Goal: Task Accomplishment & Management: Manage account settings

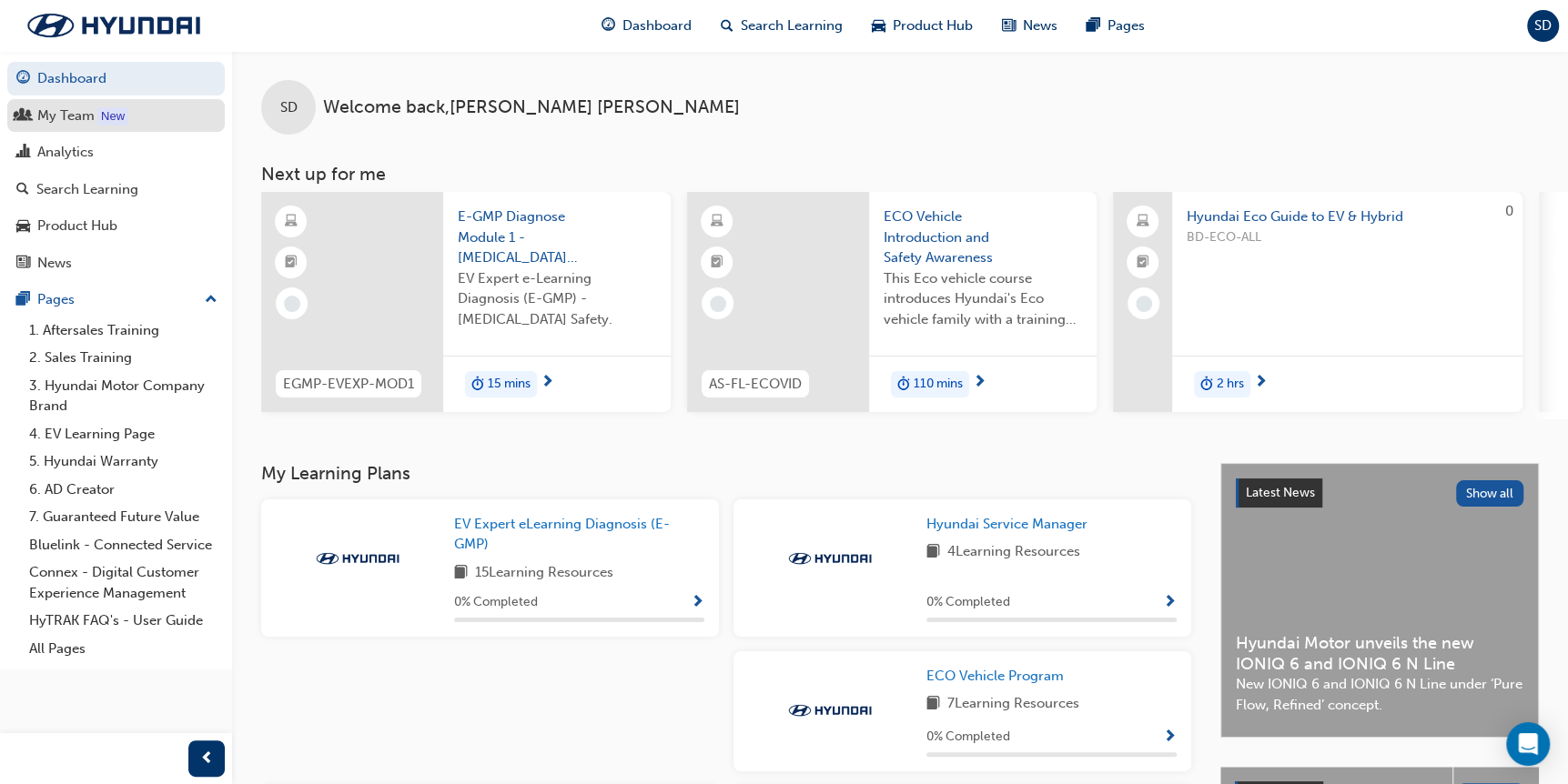
click at [68, 121] on div "My Team" at bounding box center [66, 115] width 57 height 21
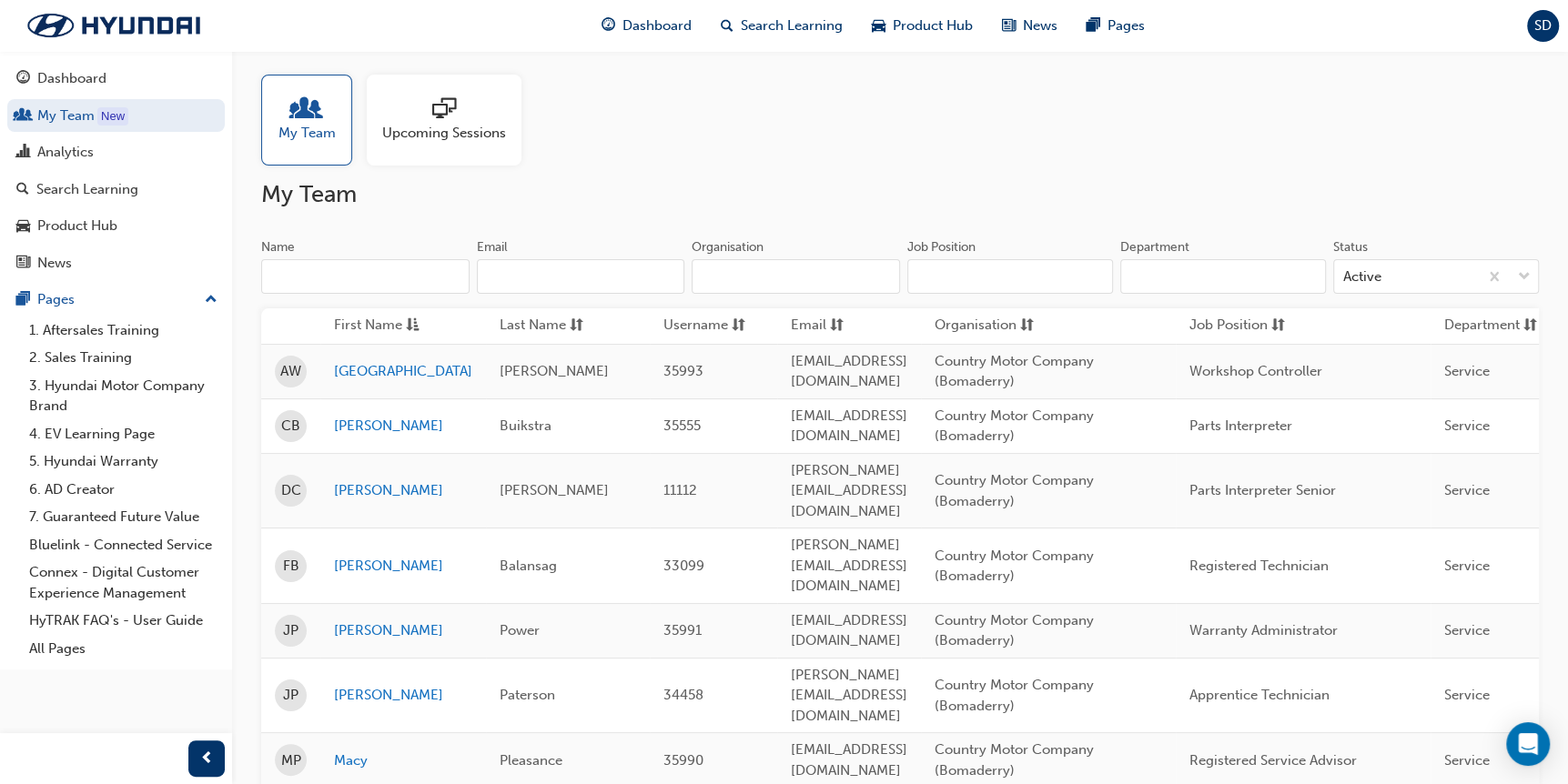
scroll to position [182, 0]
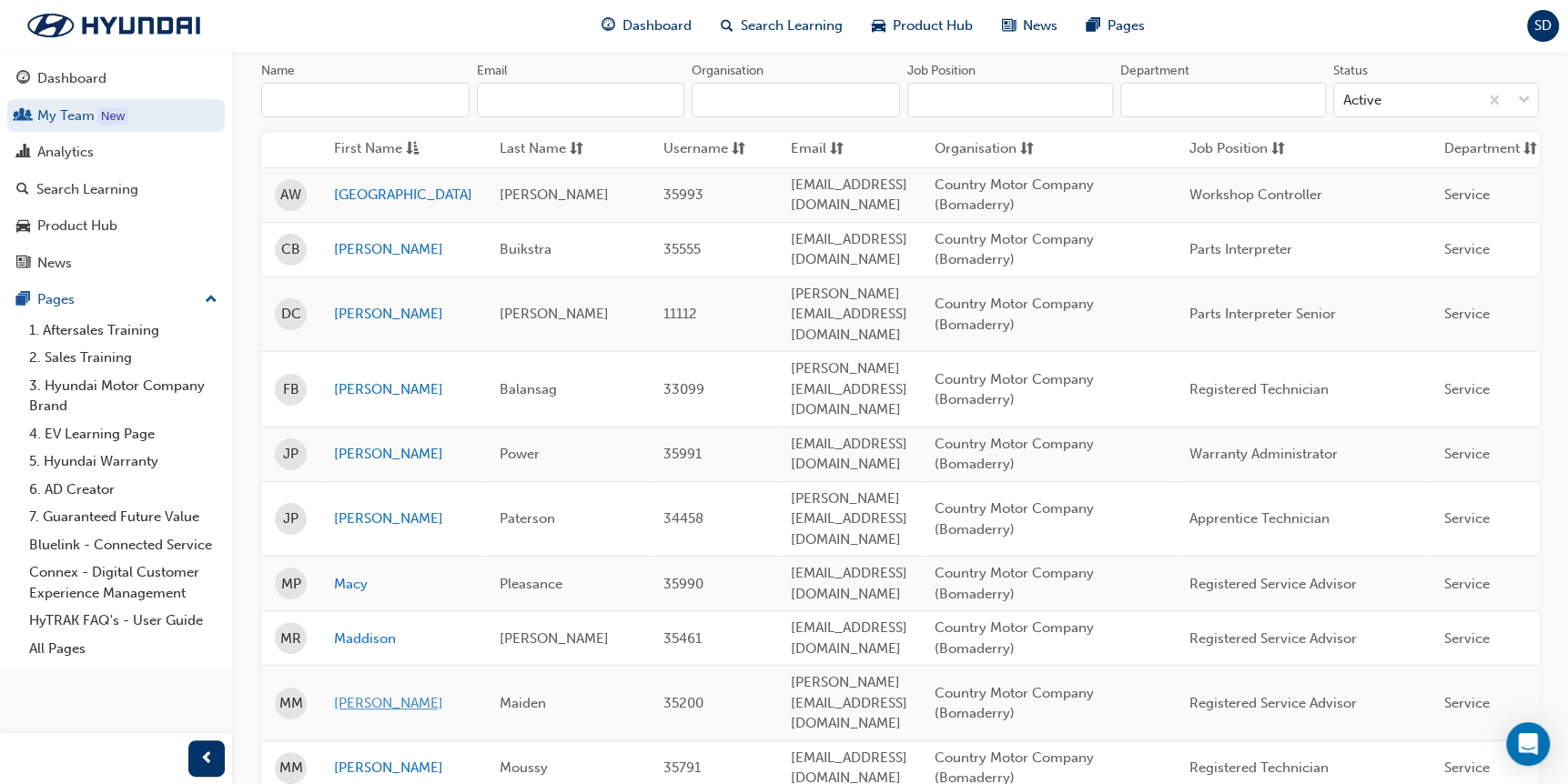
click at [361, 508] on link "[PERSON_NAME]" at bounding box center [403, 702] width 139 height 21
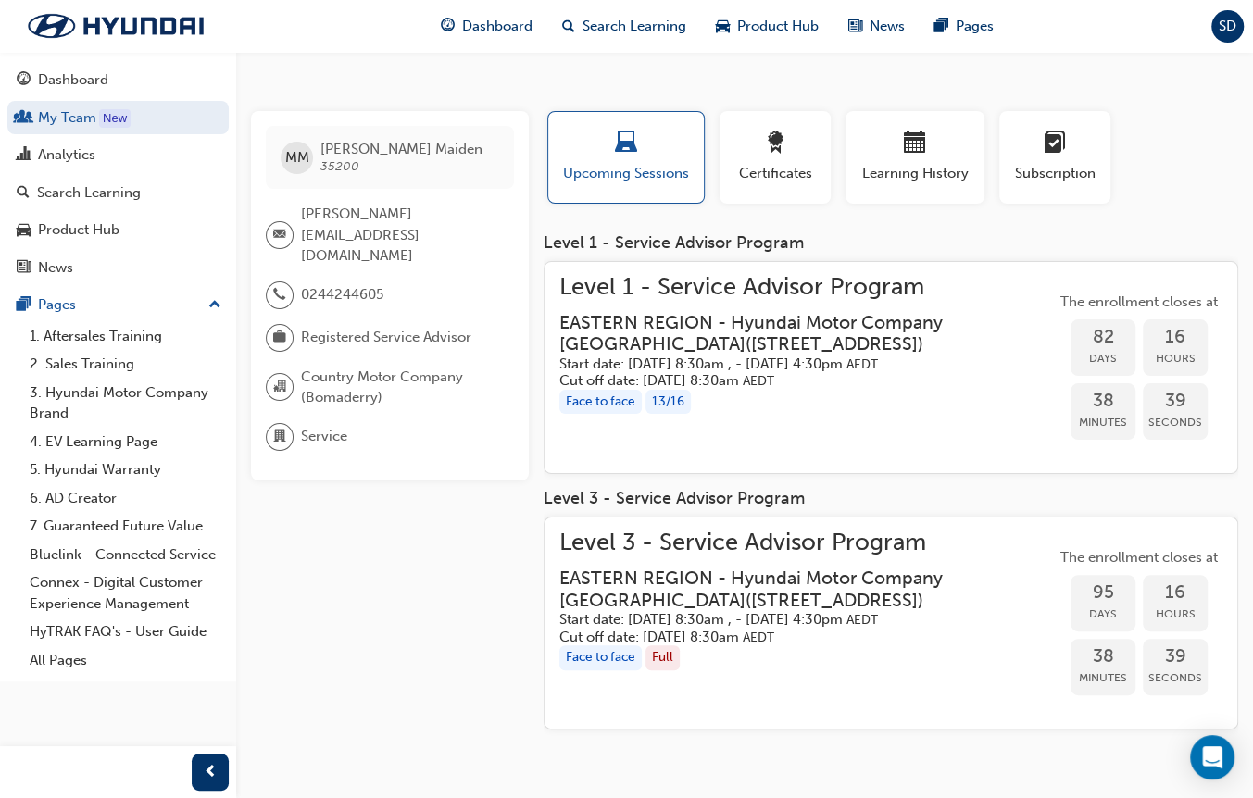
click at [710, 287] on span "Level 1 - Service Advisor Program" at bounding box center [807, 287] width 496 height 21
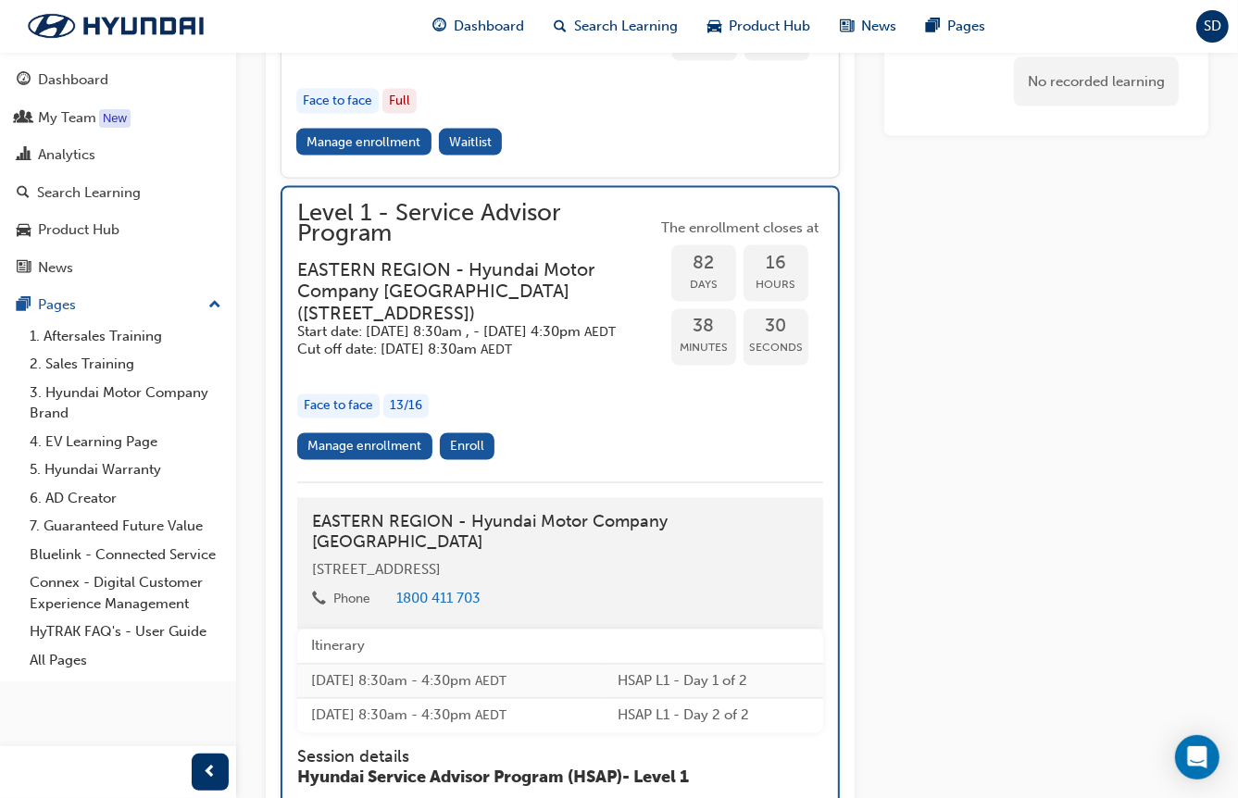
scroll to position [1954, 0]
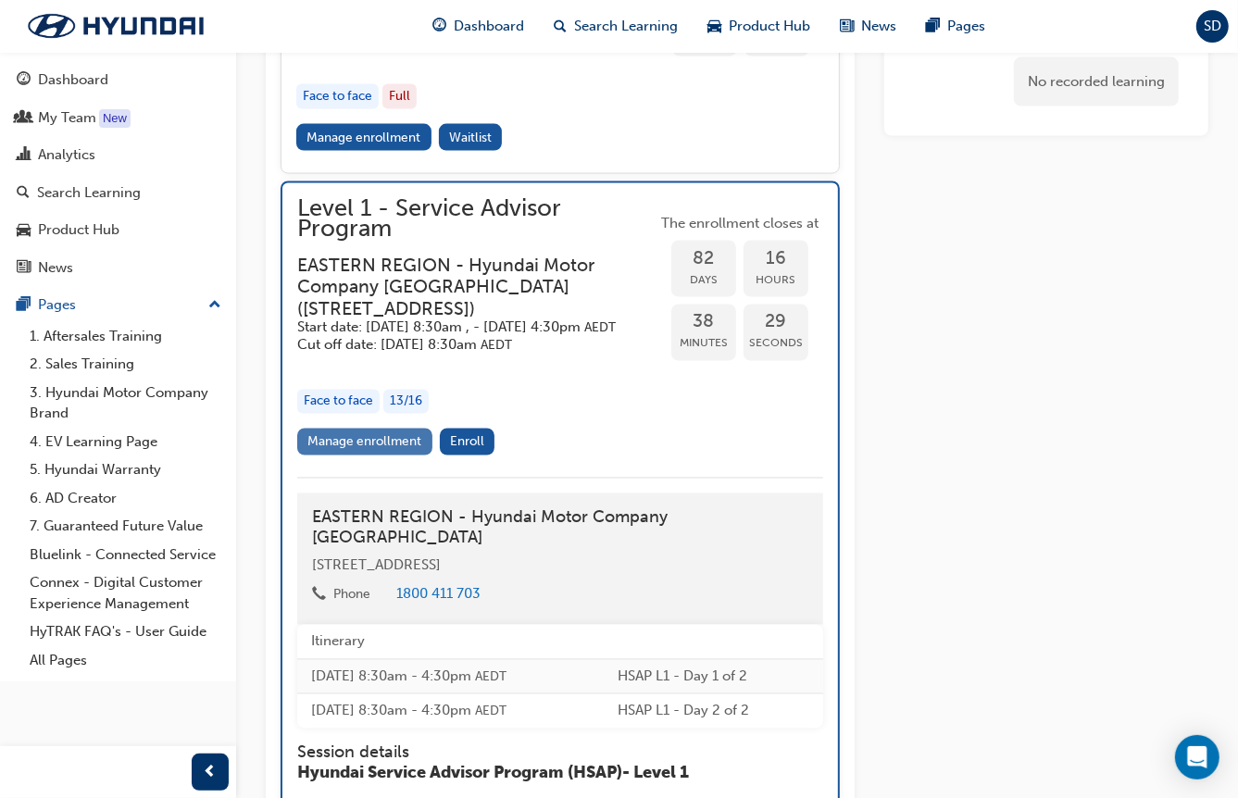
click at [398, 456] on link "Manage enrollment" at bounding box center [364, 442] width 135 height 27
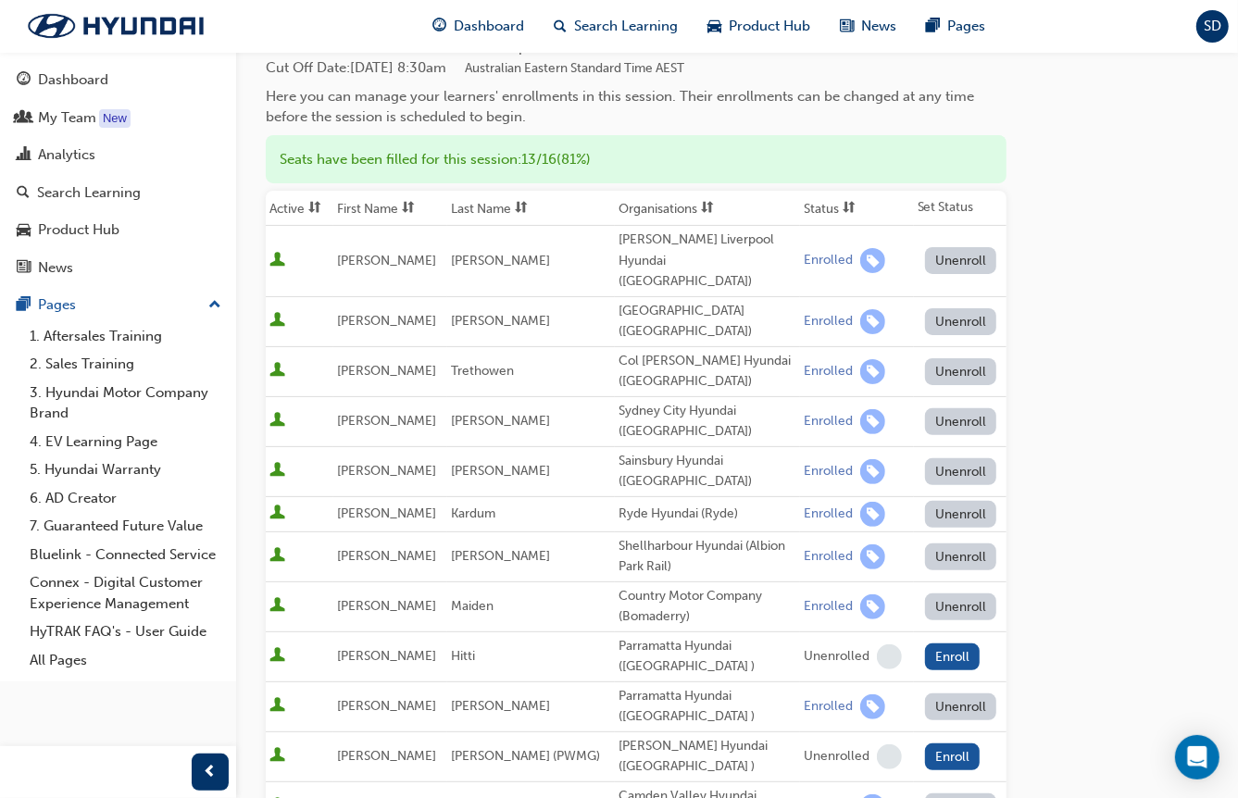
scroll to position [185, 0]
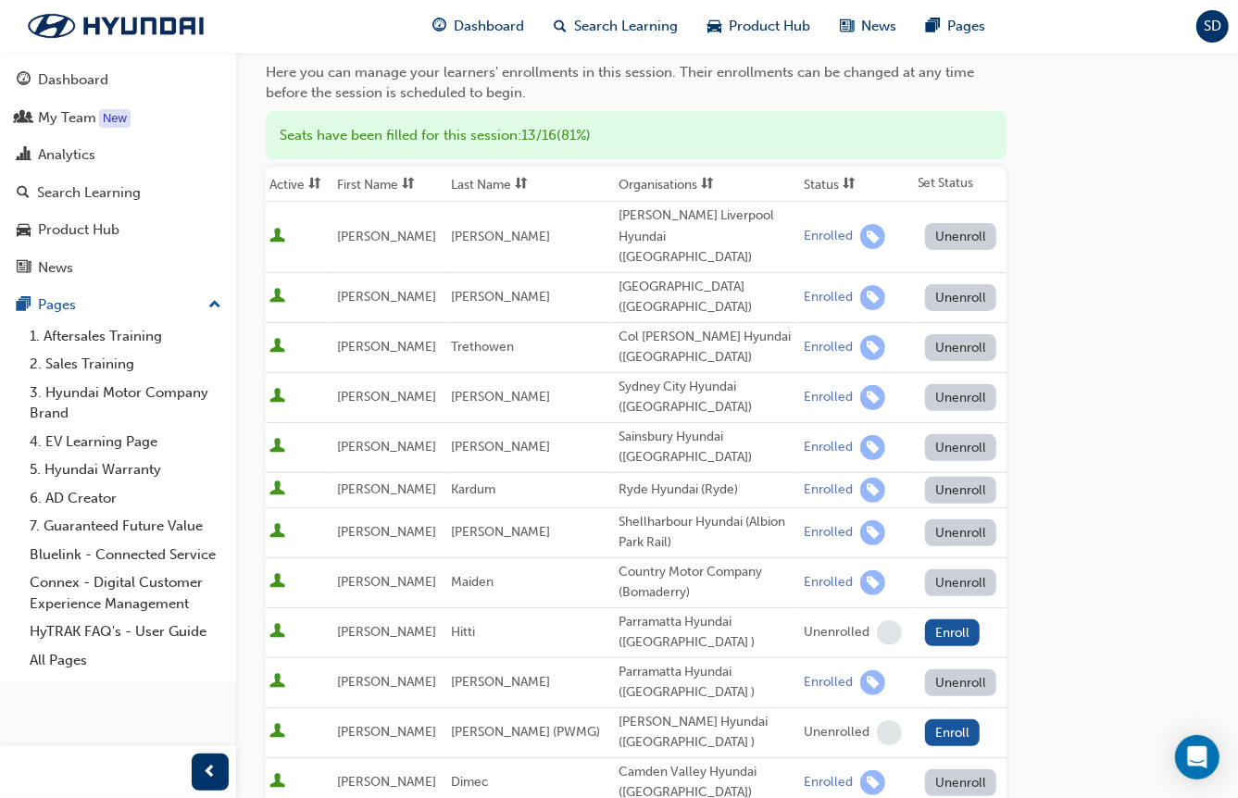
click at [978, 517] on button "Unenroll" at bounding box center [961, 582] width 72 height 27
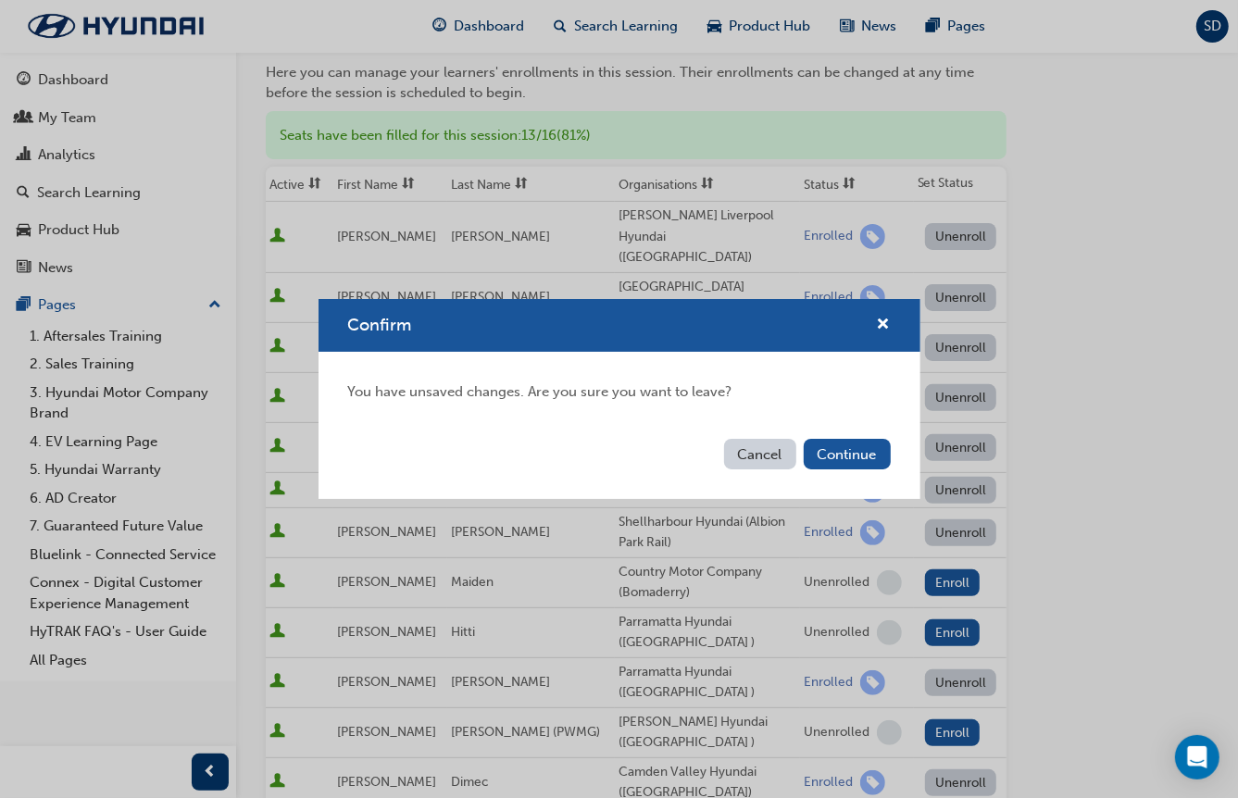
click at [765, 447] on button "Cancel" at bounding box center [760, 454] width 72 height 31
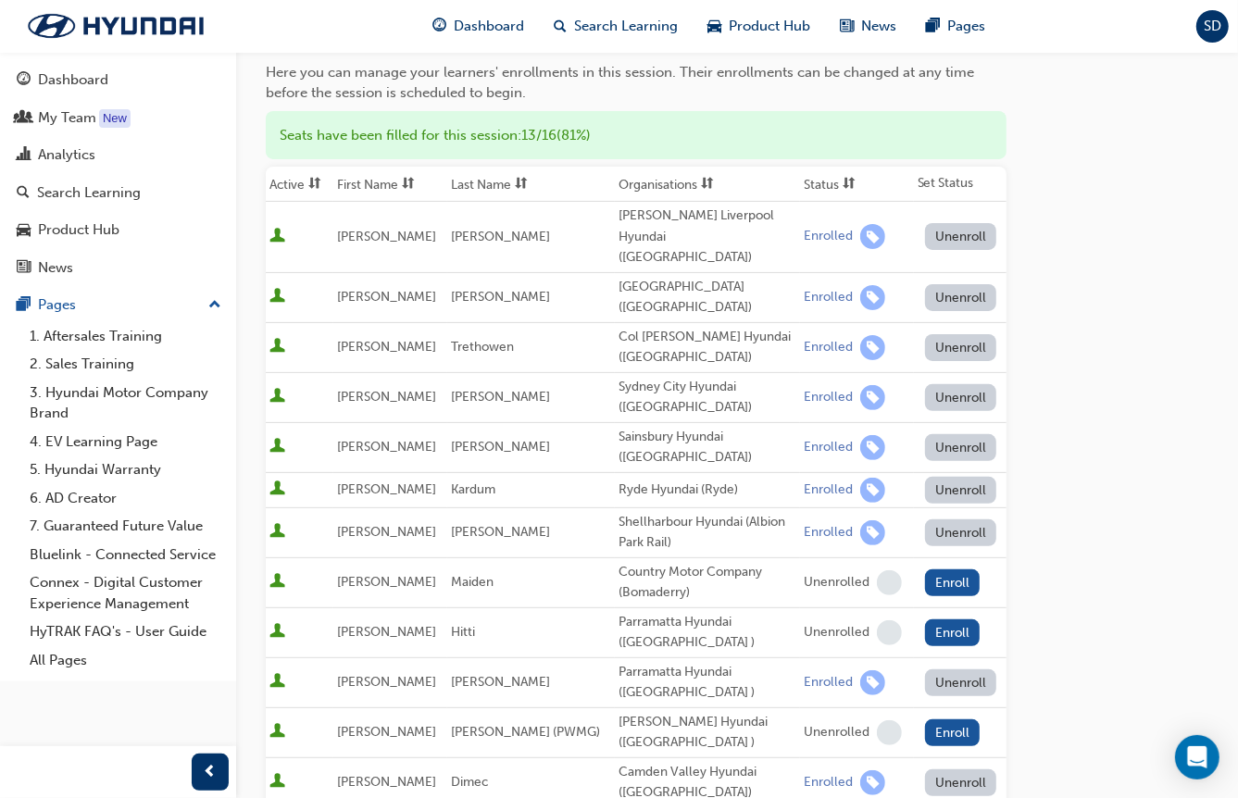
scroll to position [648, 0]
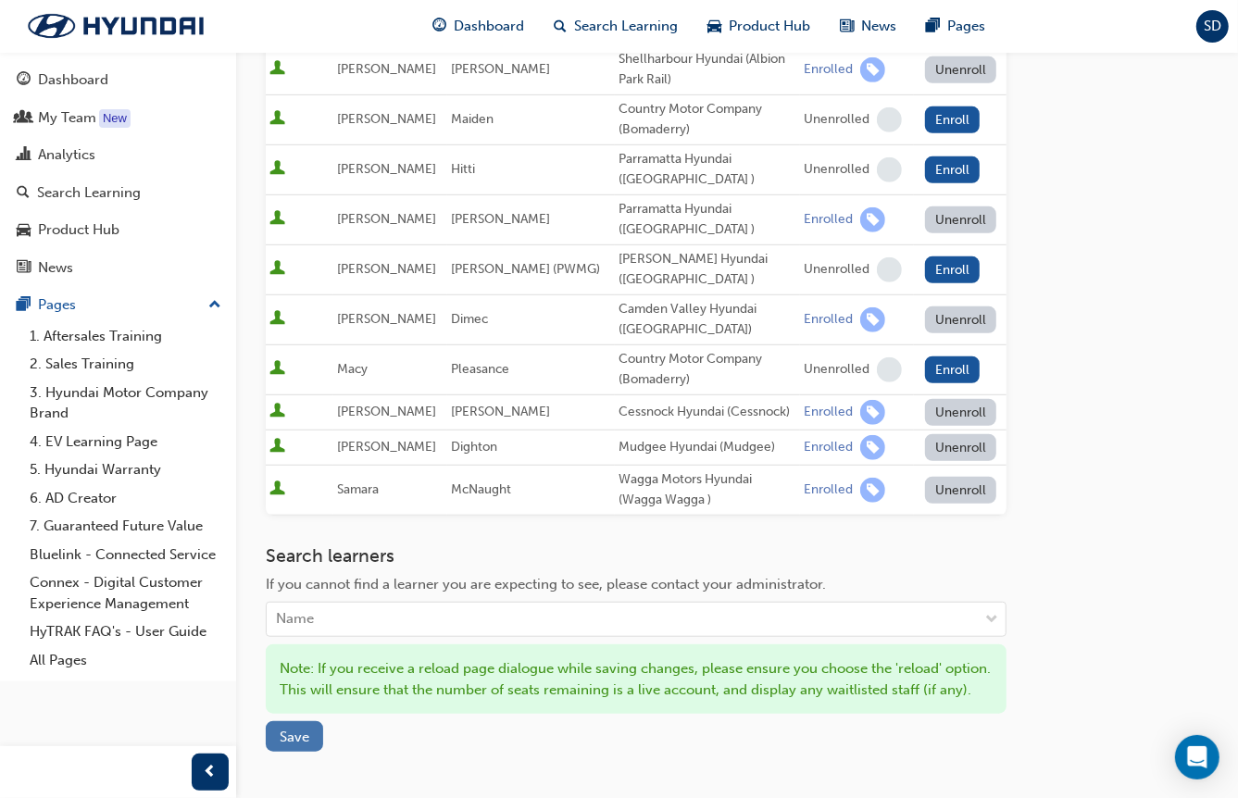
click at [301, 517] on span "Save" at bounding box center [295, 737] width 30 height 17
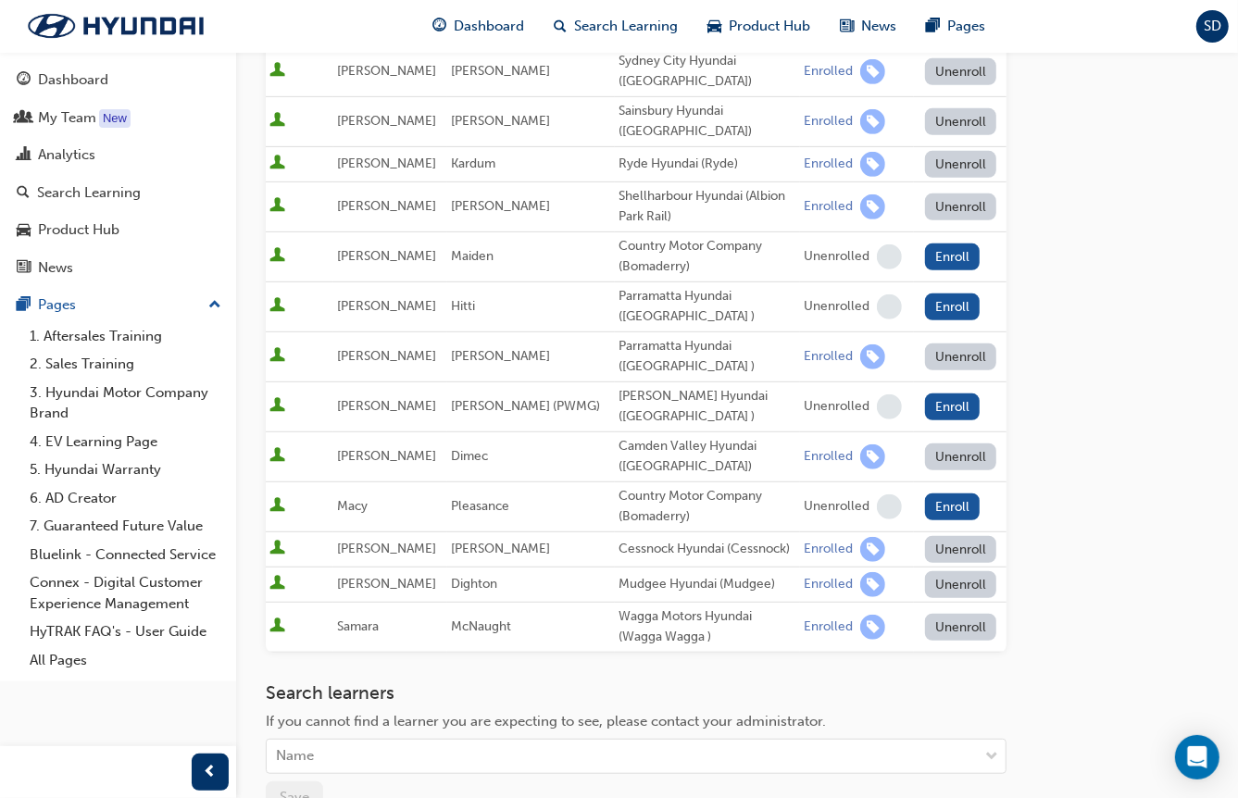
scroll to position [370, 0]
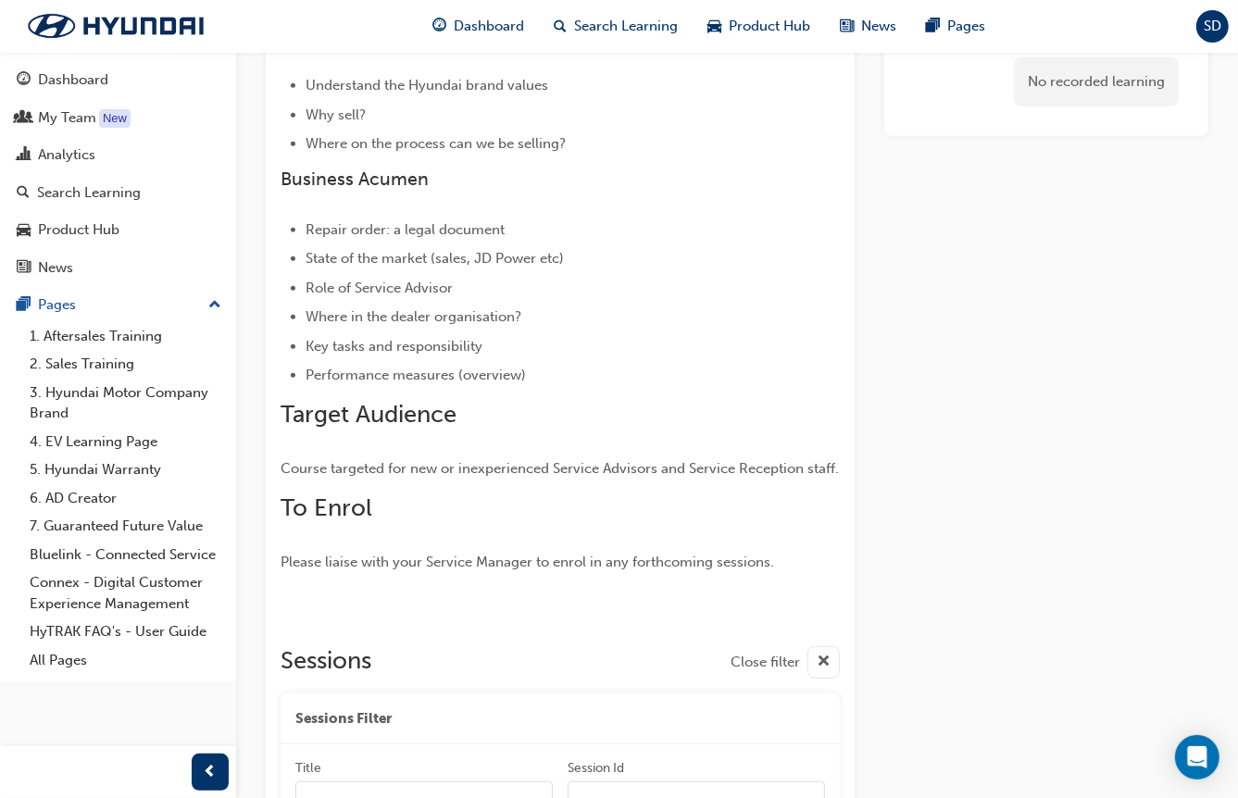
scroll to position [278, 0]
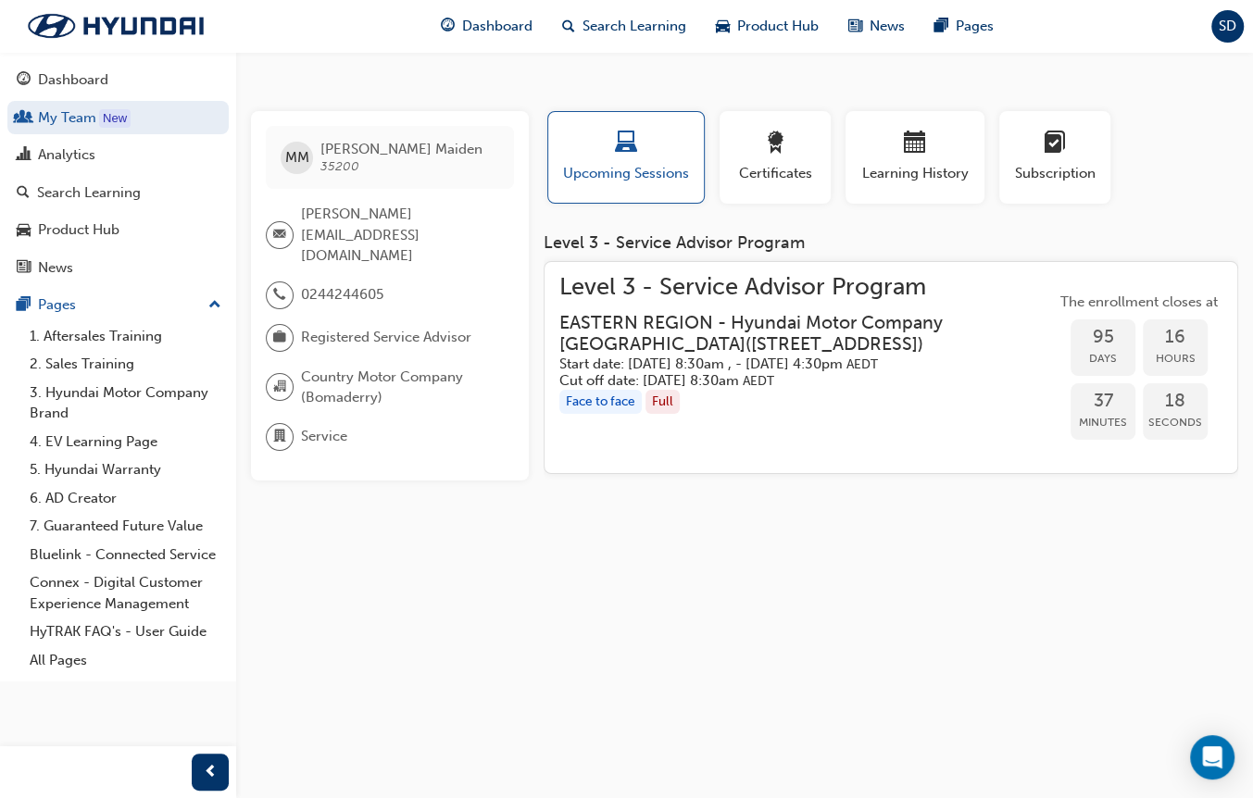
click at [702, 282] on span "Level 3 - Service Advisor Program" at bounding box center [807, 287] width 496 height 21
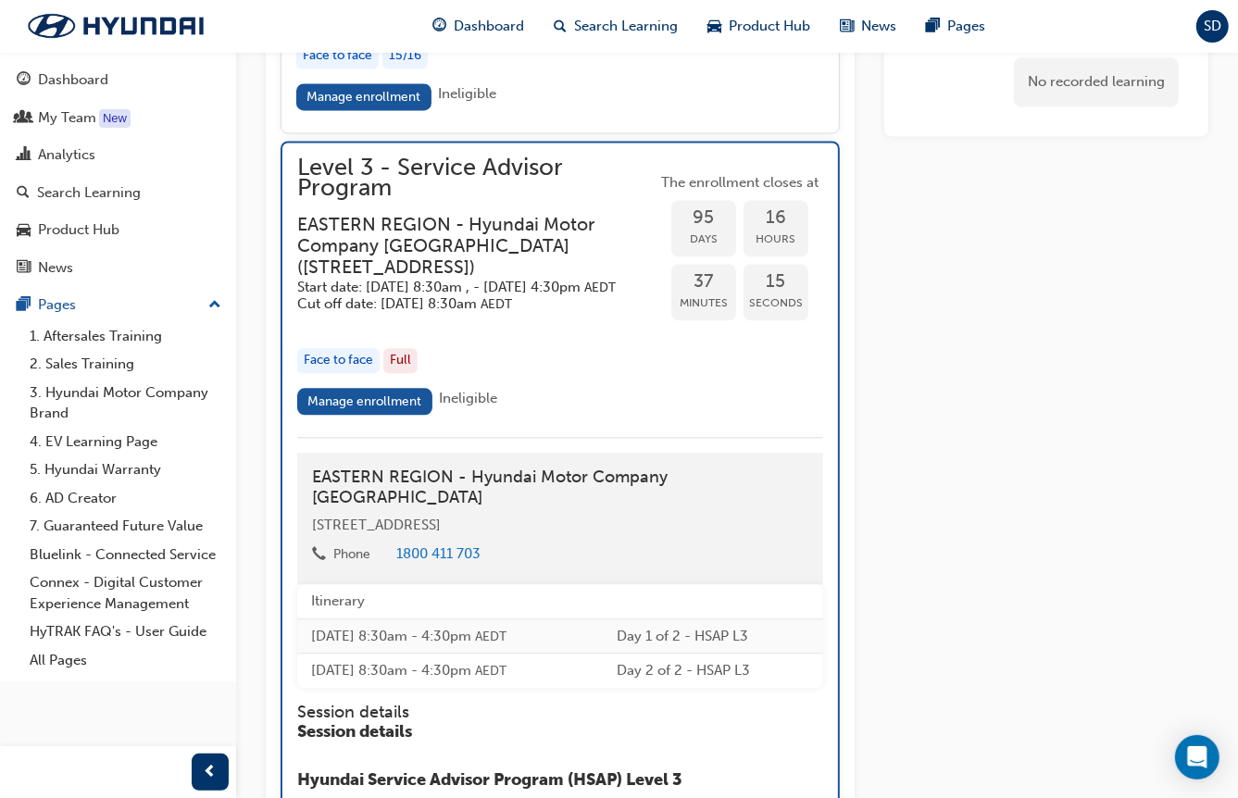
scroll to position [2528, 0]
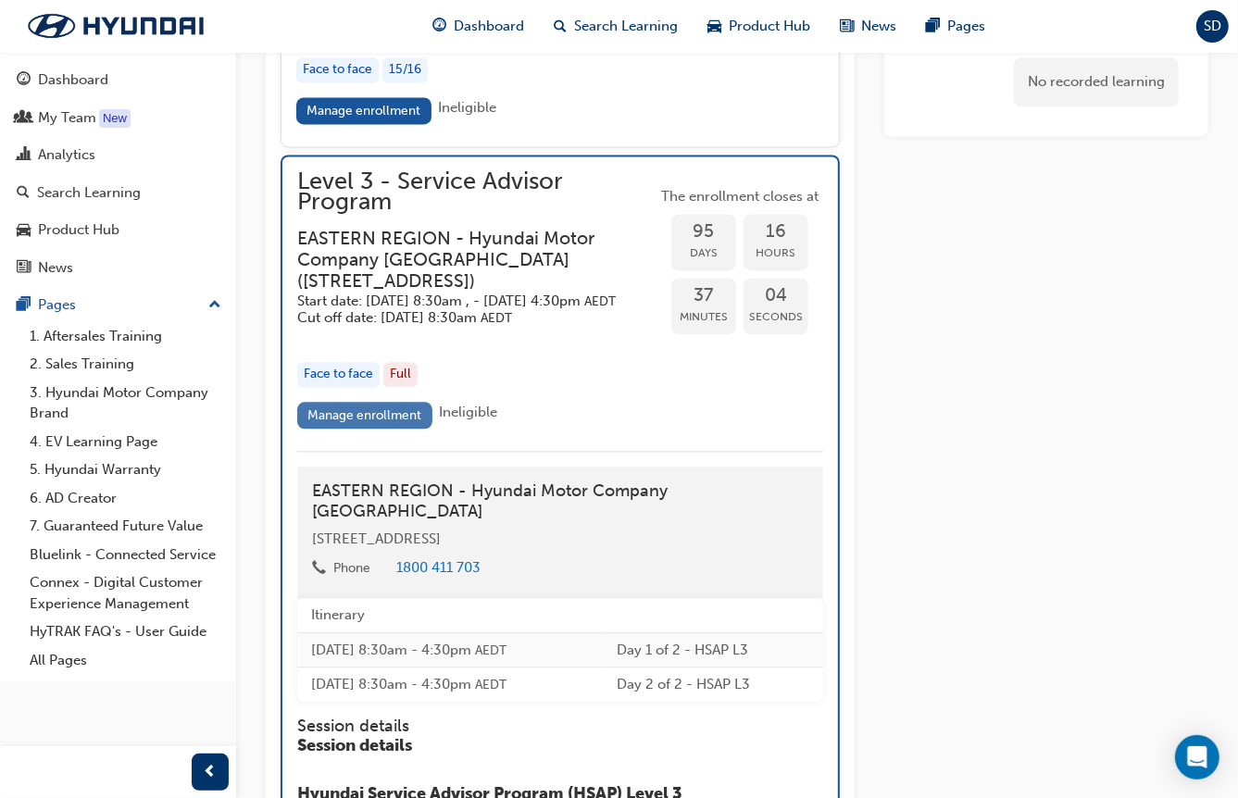
click at [359, 429] on link "Manage enrollment" at bounding box center [364, 415] width 135 height 27
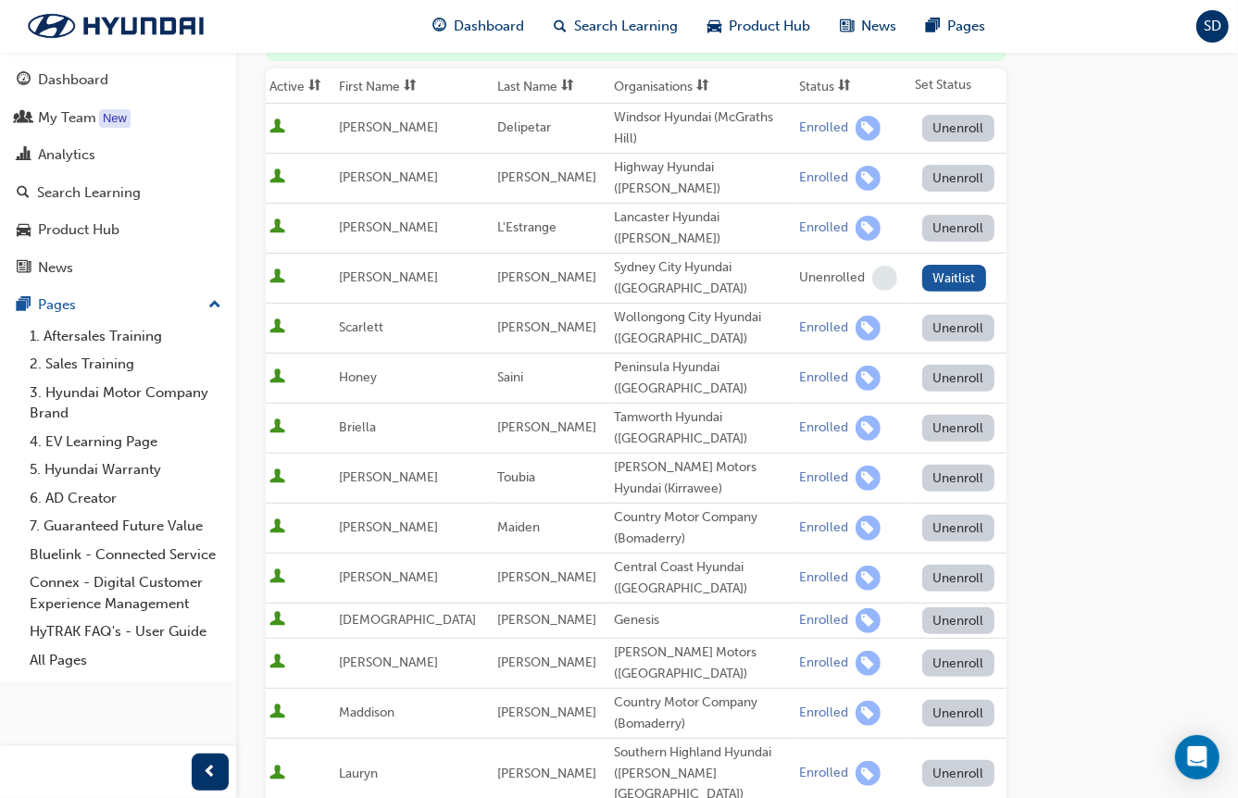
scroll to position [185, 0]
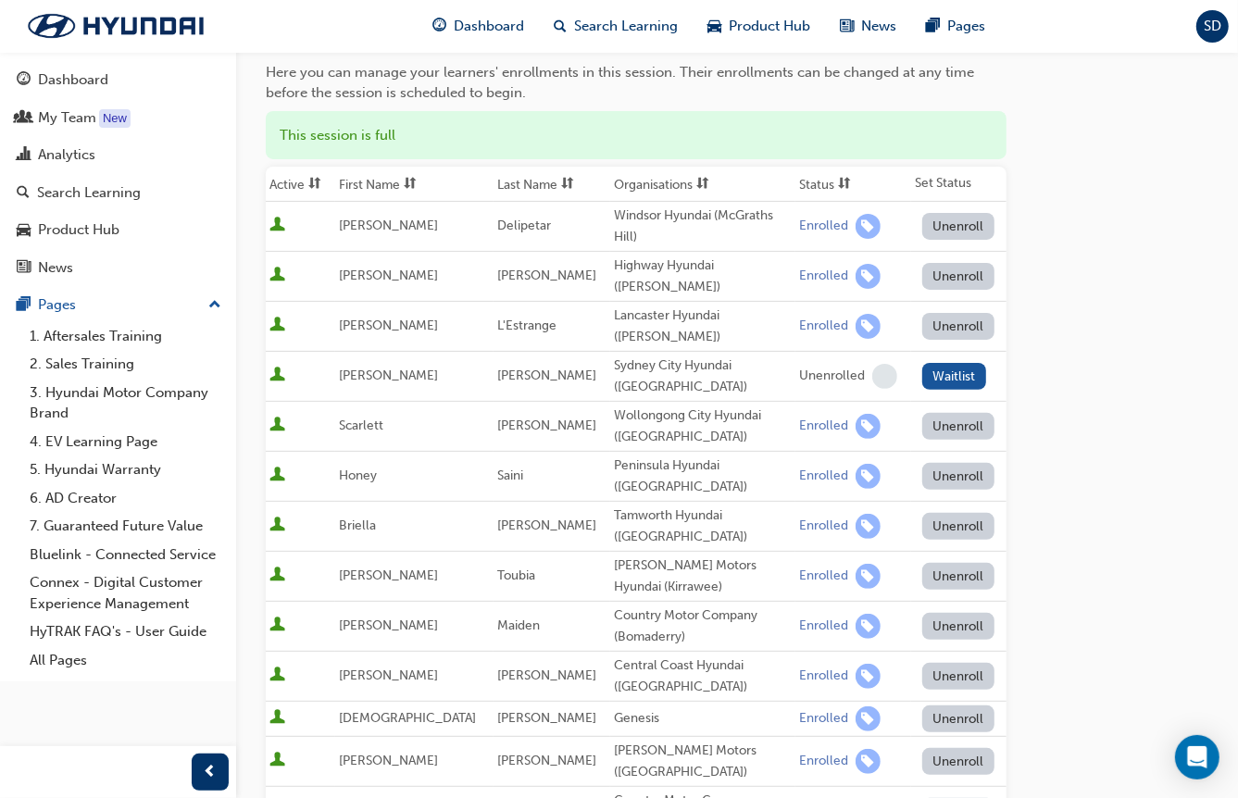
click at [953, 517] on button "Unenroll" at bounding box center [958, 626] width 72 height 27
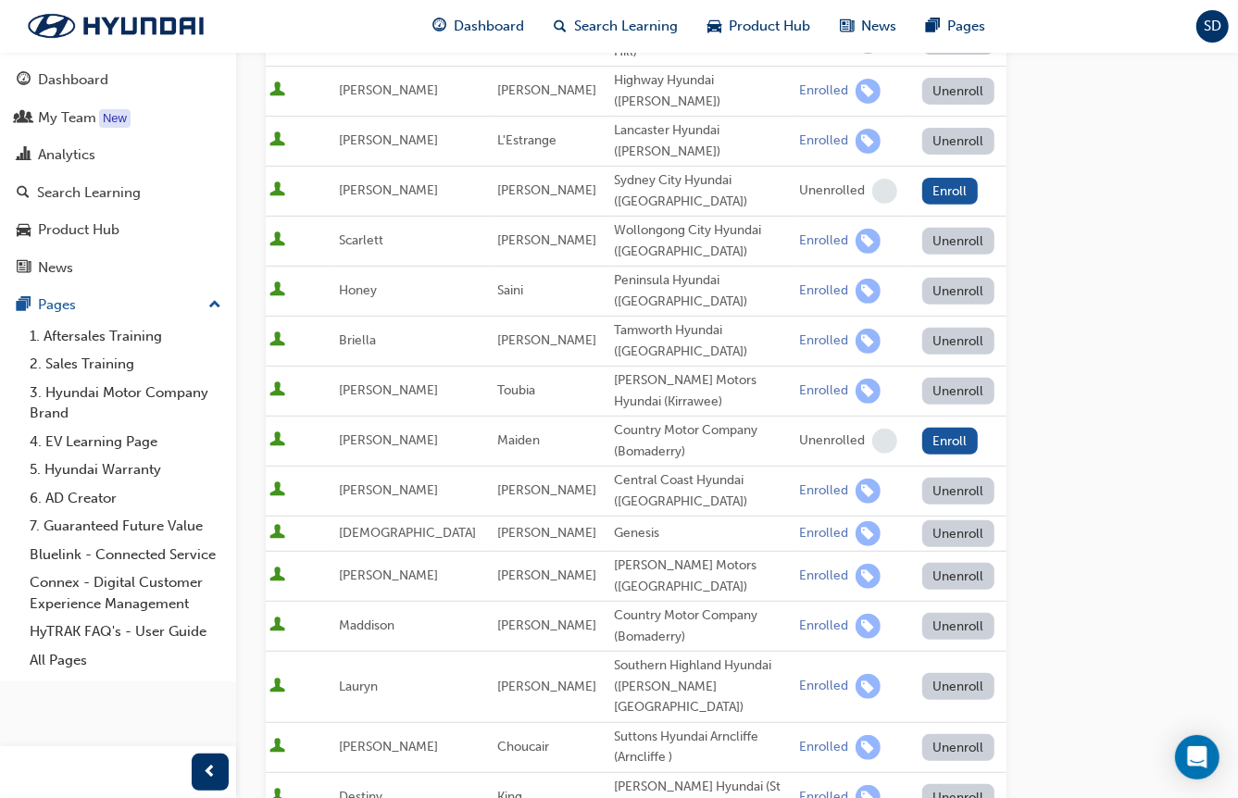
scroll to position [463, 0]
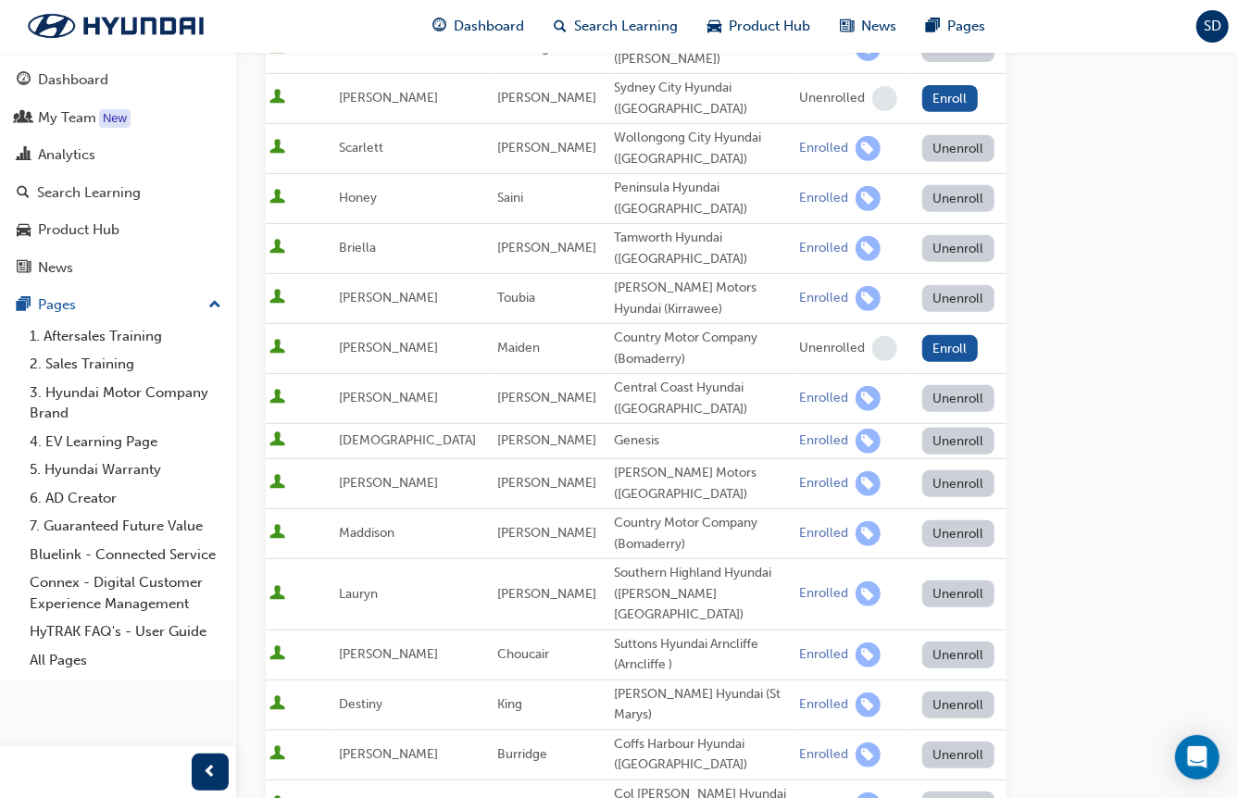
click at [944, 517] on button "Unenroll" at bounding box center [958, 533] width 72 height 27
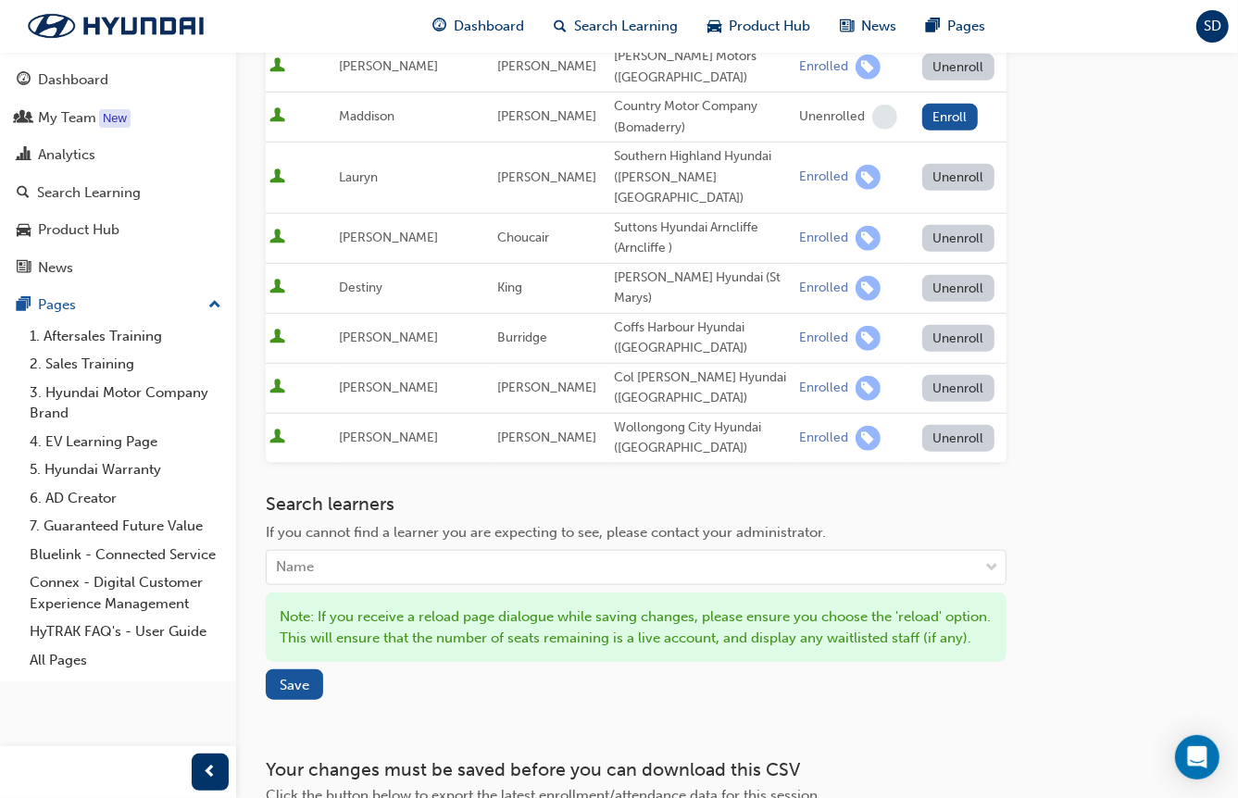
scroll to position [926, 0]
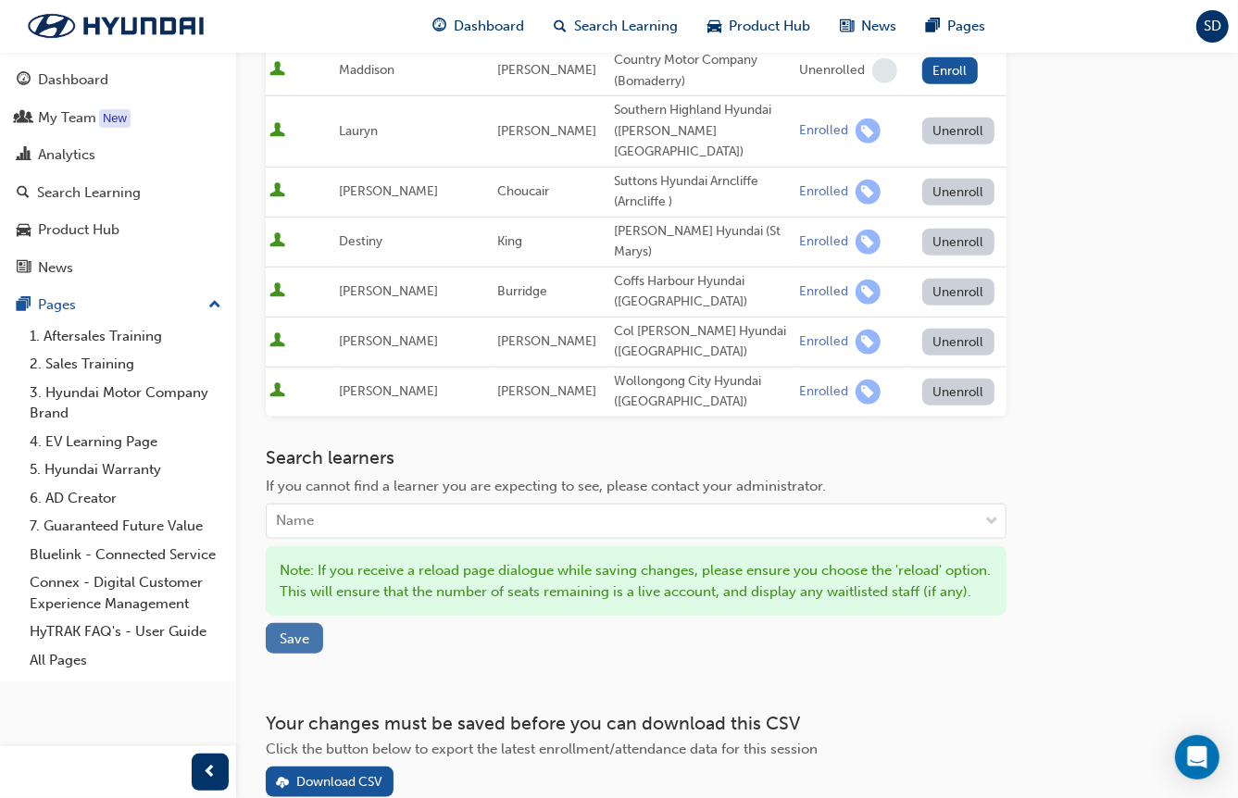
click at [302, 517] on span "Save" at bounding box center [295, 639] width 30 height 17
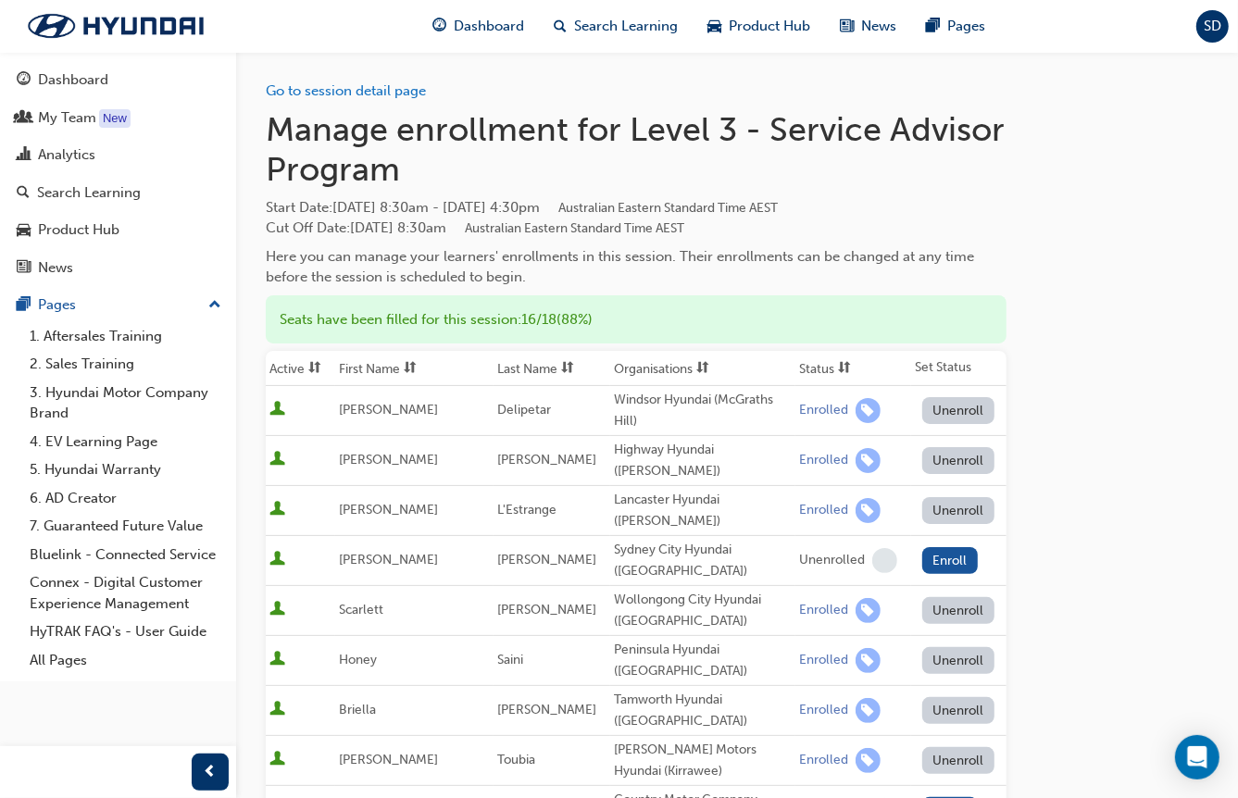
scroll to position [0, 0]
